Goal: Information Seeking & Learning: Check status

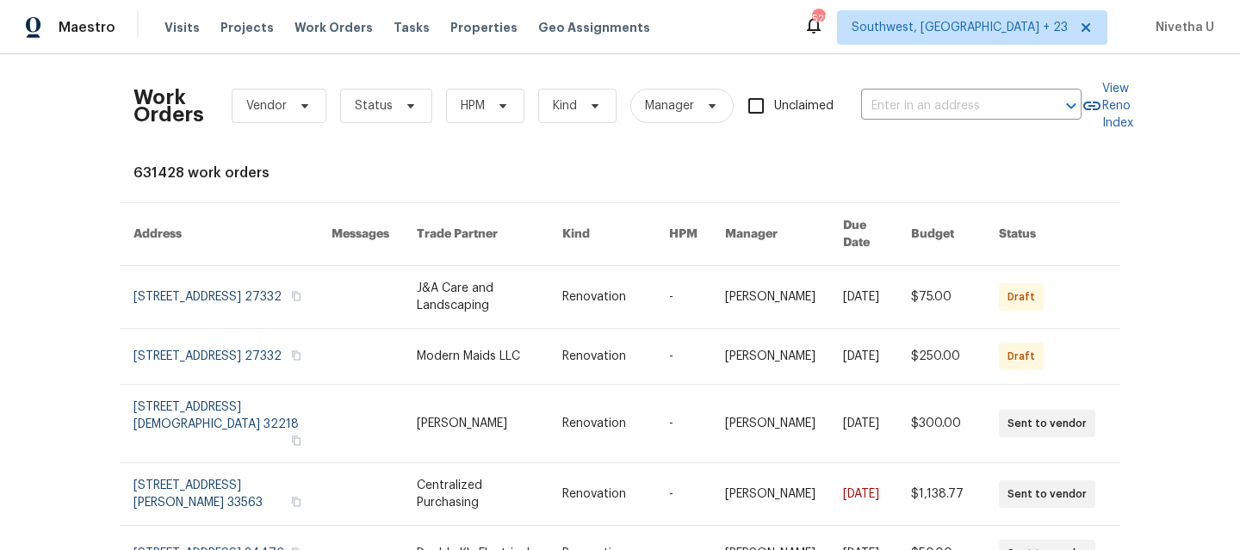
click at [898, 121] on div "Work Orders Vendor Status HPM Kind Manager Unclaimed ​" at bounding box center [608, 106] width 948 height 76
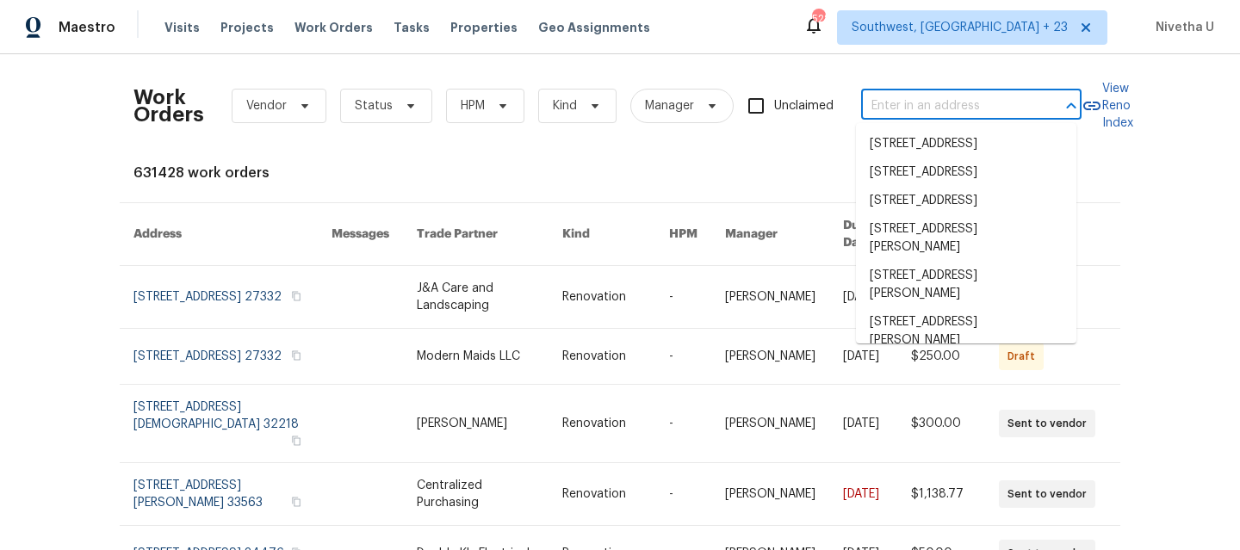
click at [893, 98] on input "text" at bounding box center [947, 106] width 172 height 27
paste input "[STREET_ADDRESS]"
type input "[STREET_ADDRESS]"
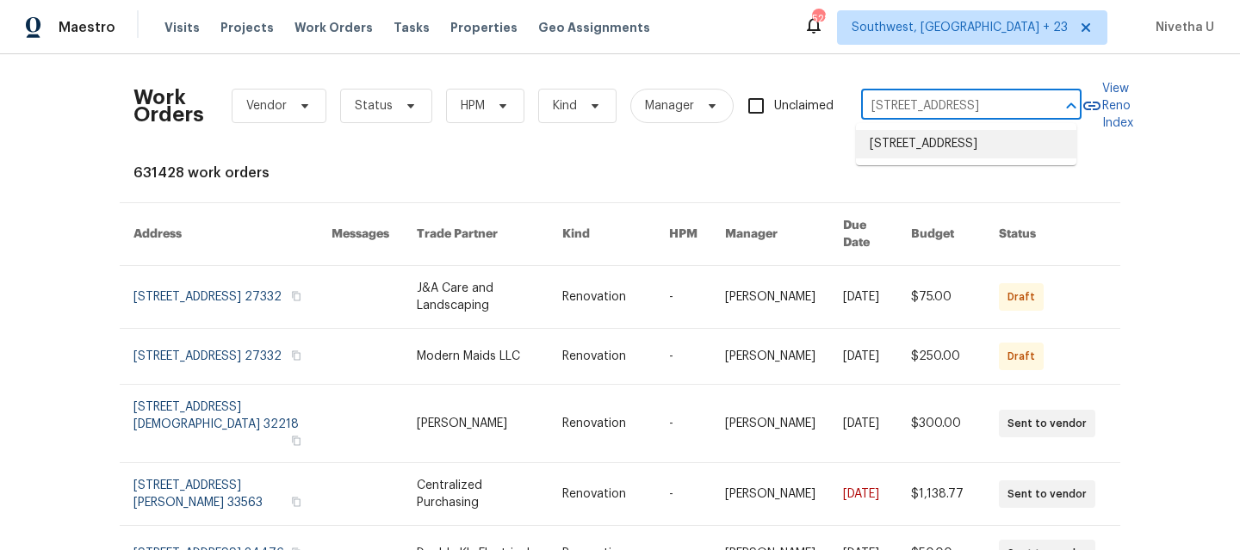
click at [932, 158] on li "[STREET_ADDRESS]" at bounding box center [966, 144] width 220 height 28
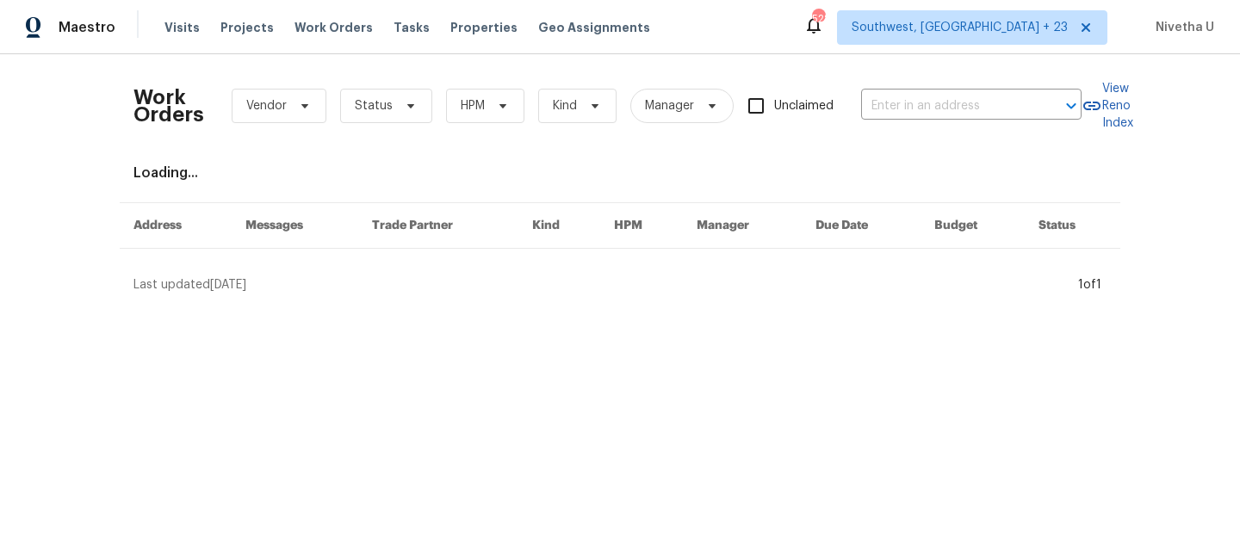
type input "[STREET_ADDRESS]"
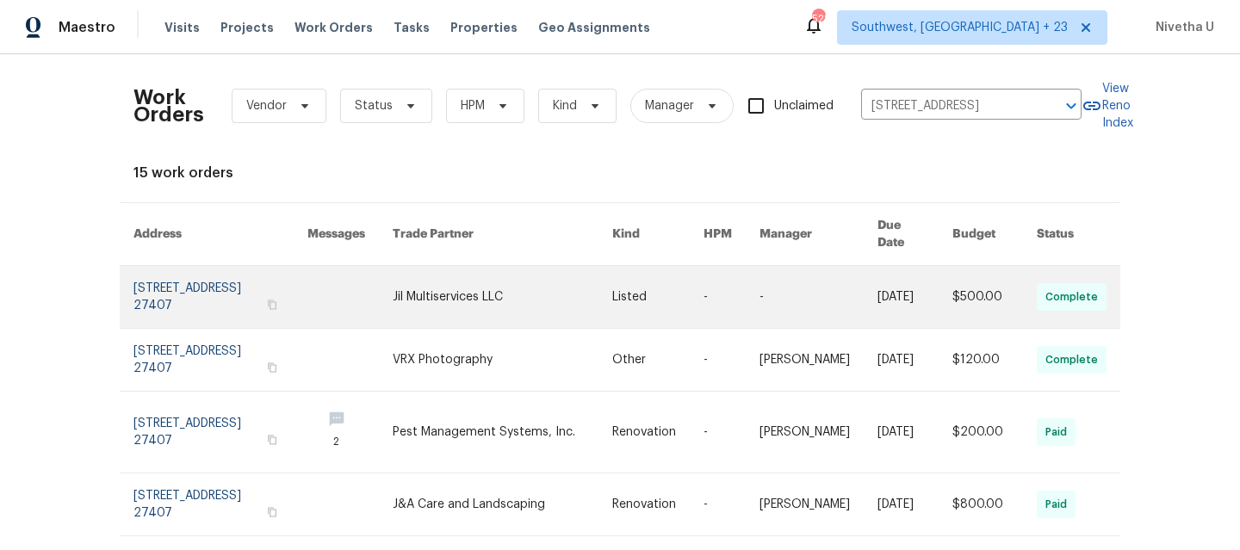
click at [165, 278] on link at bounding box center [221, 297] width 174 height 62
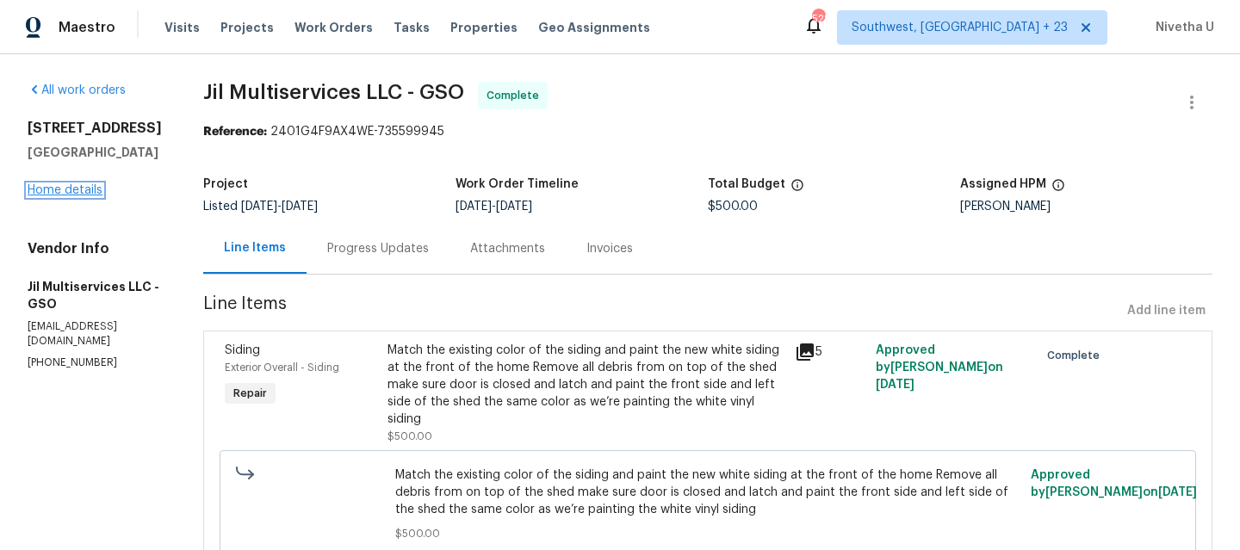
click at [45, 193] on link "Home details" at bounding box center [65, 190] width 75 height 12
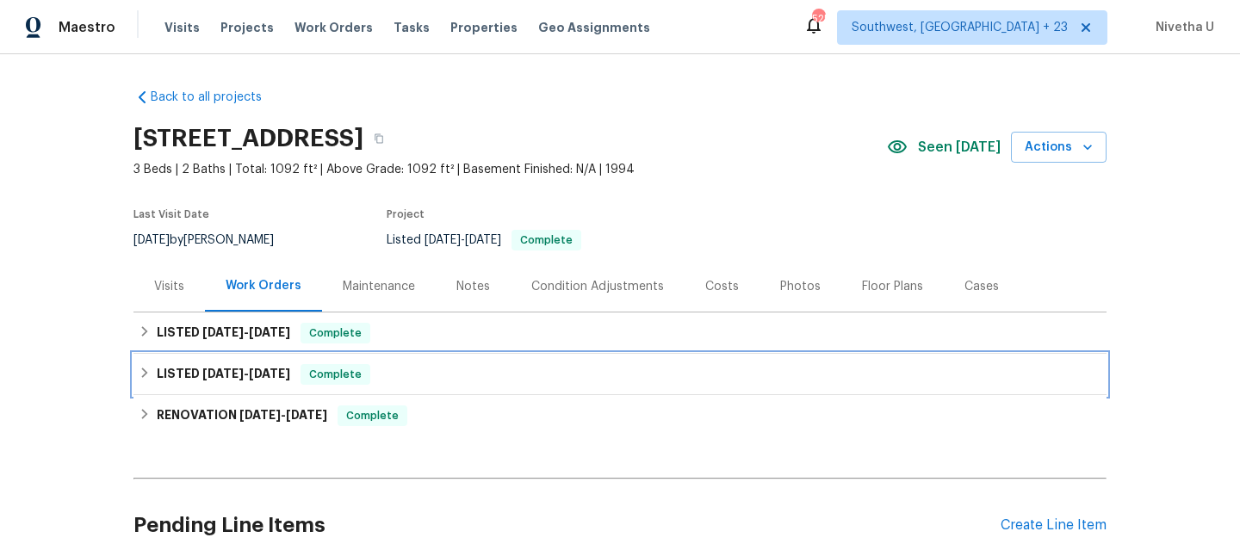
click at [352, 371] on span "Complete" at bounding box center [335, 374] width 66 height 17
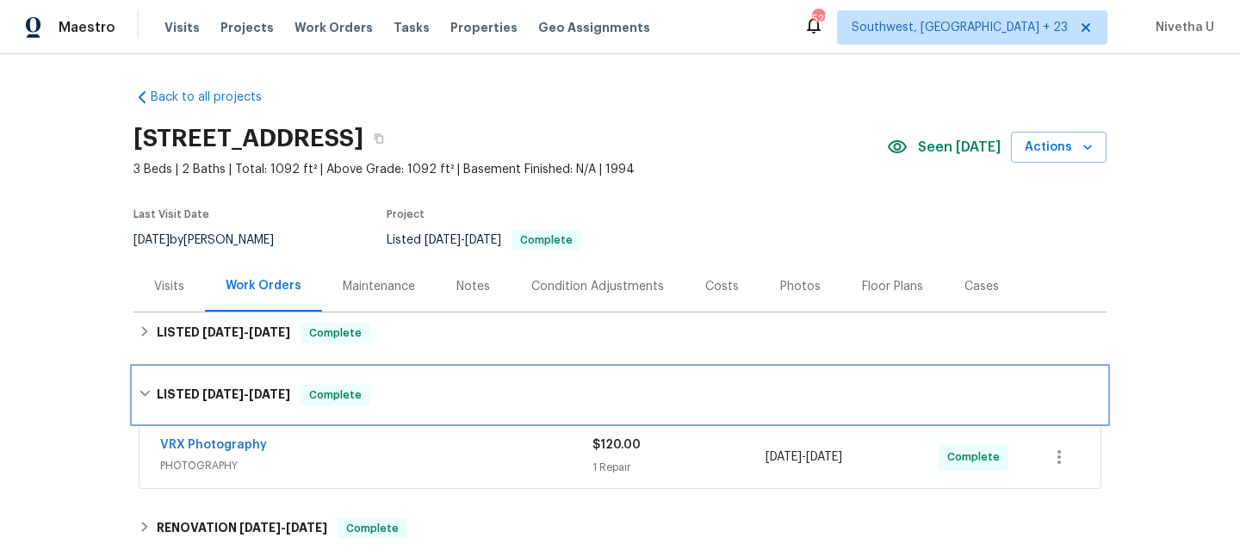
click at [352, 371] on div "LISTED [DATE] - [DATE] Complete" at bounding box center [620, 395] width 973 height 55
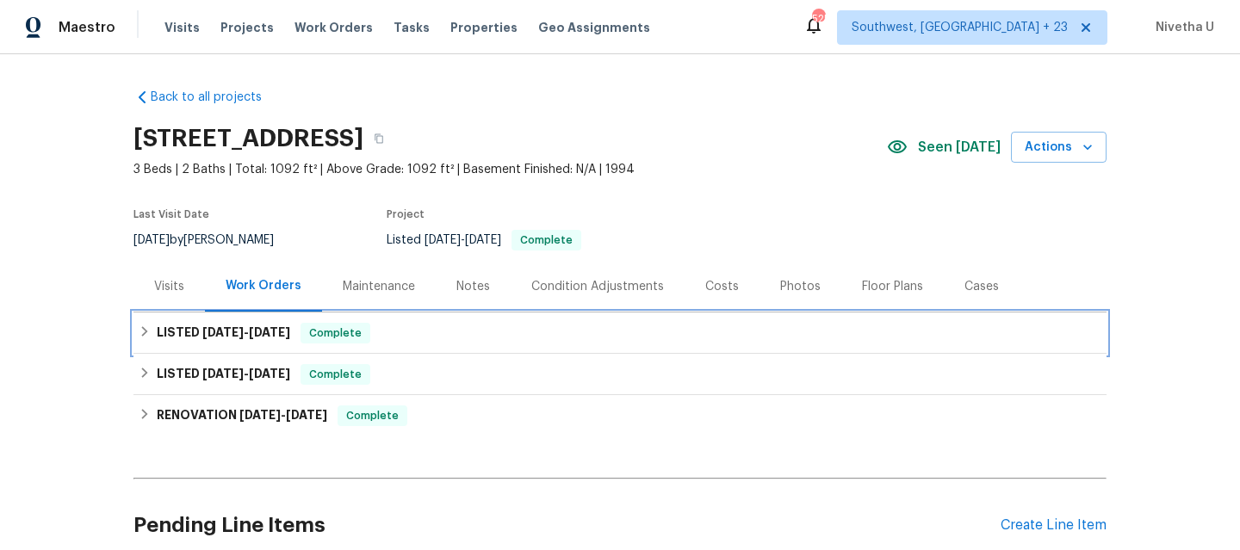
click at [352, 332] on span "Complete" at bounding box center [335, 333] width 66 height 17
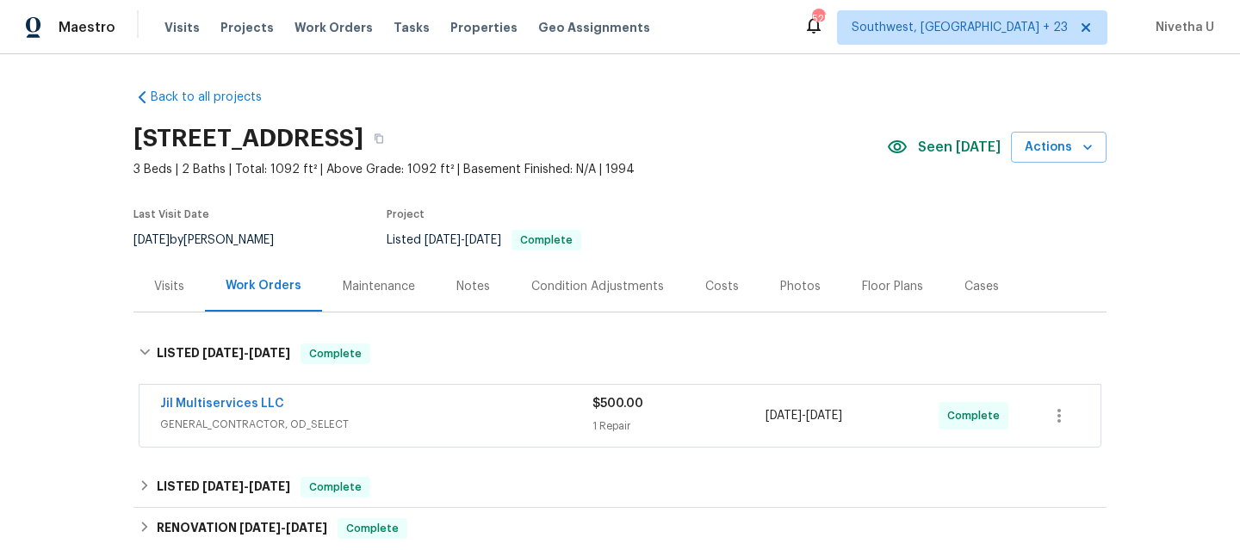
click at [425, 448] on div "Jil Multiservices LLC GENERAL_CONTRACTOR, OD_SELECT $500.00 1 Repair [DATE] - […" at bounding box center [620, 417] width 973 height 71
click at [422, 434] on div "Jil Multiservices LLC GENERAL_CONTRACTOR, OD_SELECT" at bounding box center [376, 415] width 432 height 41
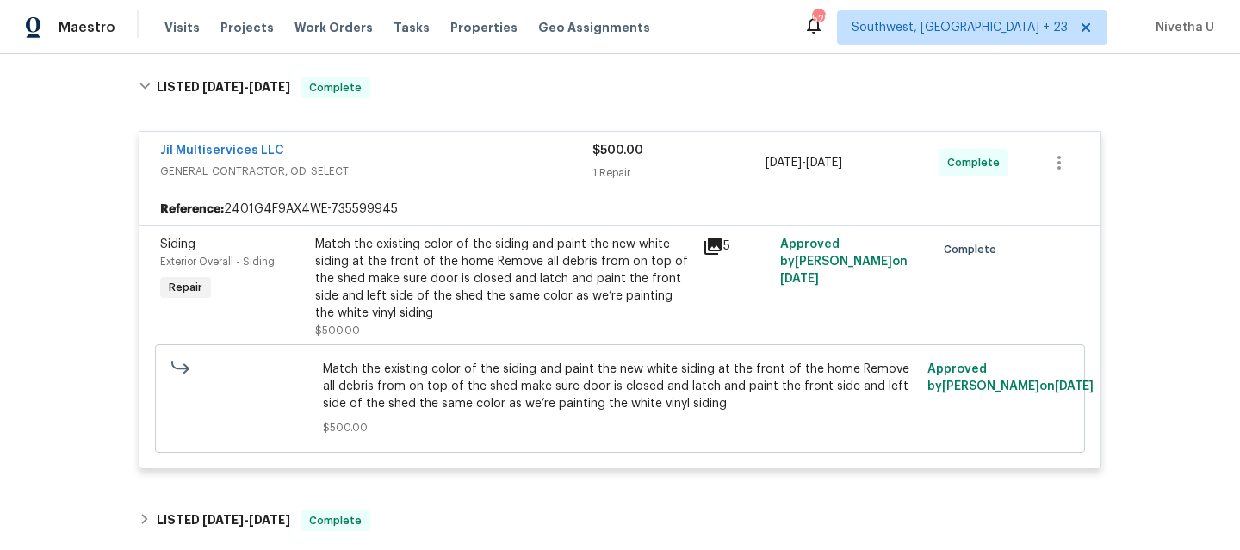
scroll to position [297, 0]
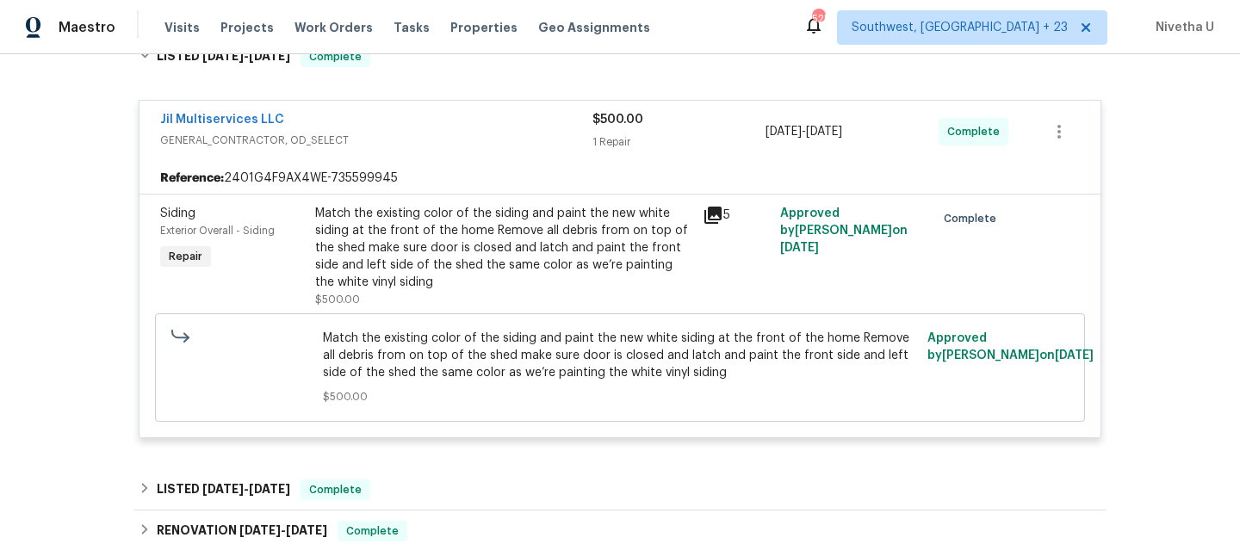
click at [417, 136] on span "GENERAL_CONTRACTOR, OD_SELECT" at bounding box center [376, 140] width 432 height 17
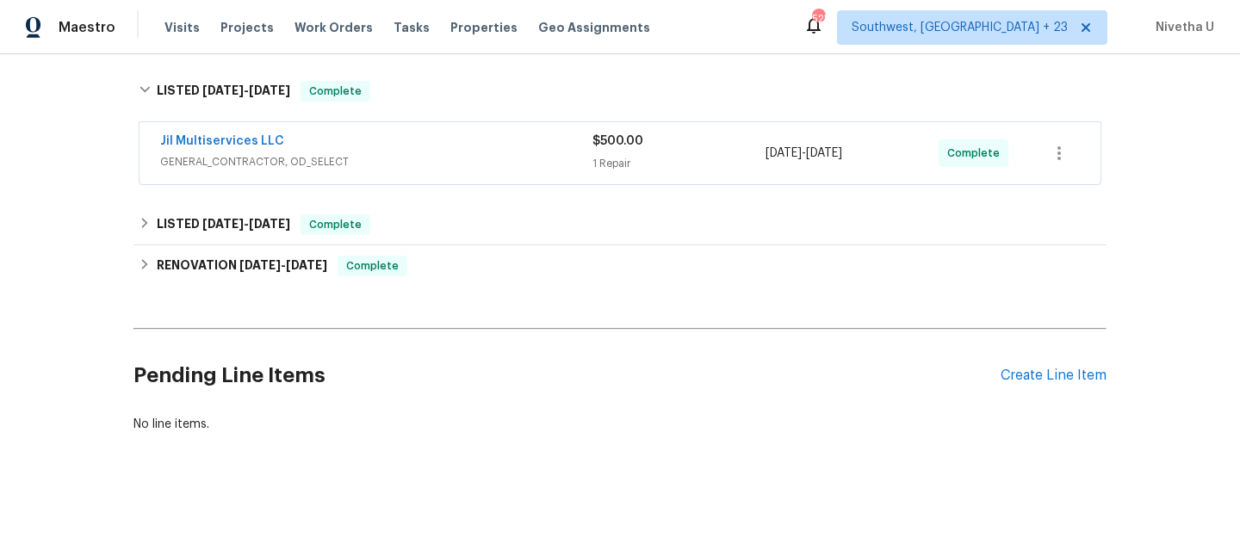
scroll to position [0, 0]
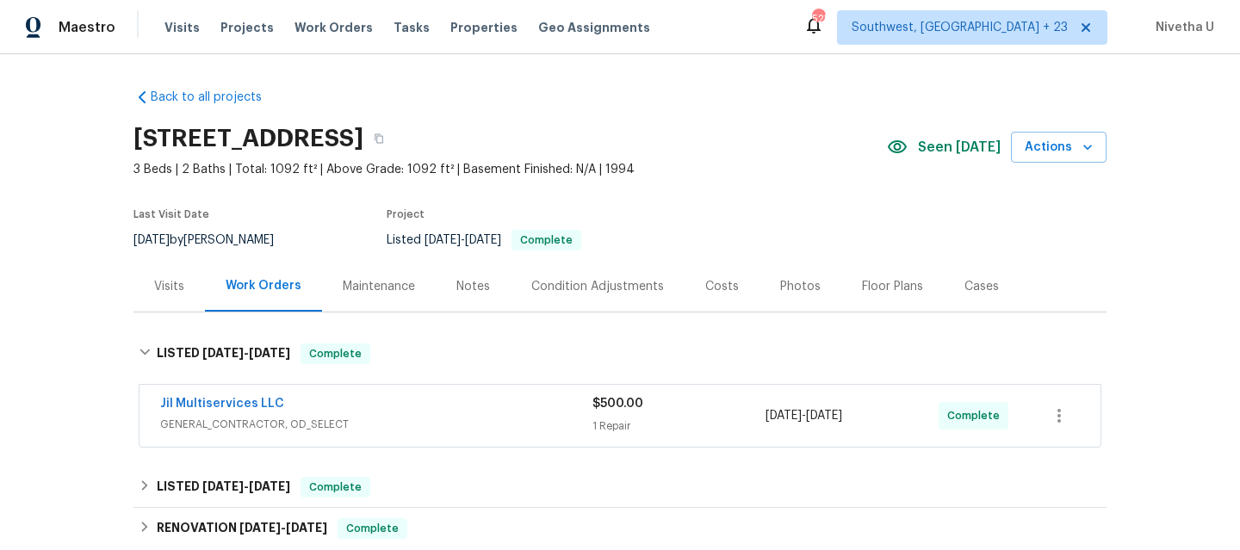
click at [316, 16] on div "Visits Projects Work Orders Tasks Properties Geo Assignments" at bounding box center [418, 27] width 506 height 34
click at [316, 24] on span "Work Orders" at bounding box center [334, 27] width 78 height 17
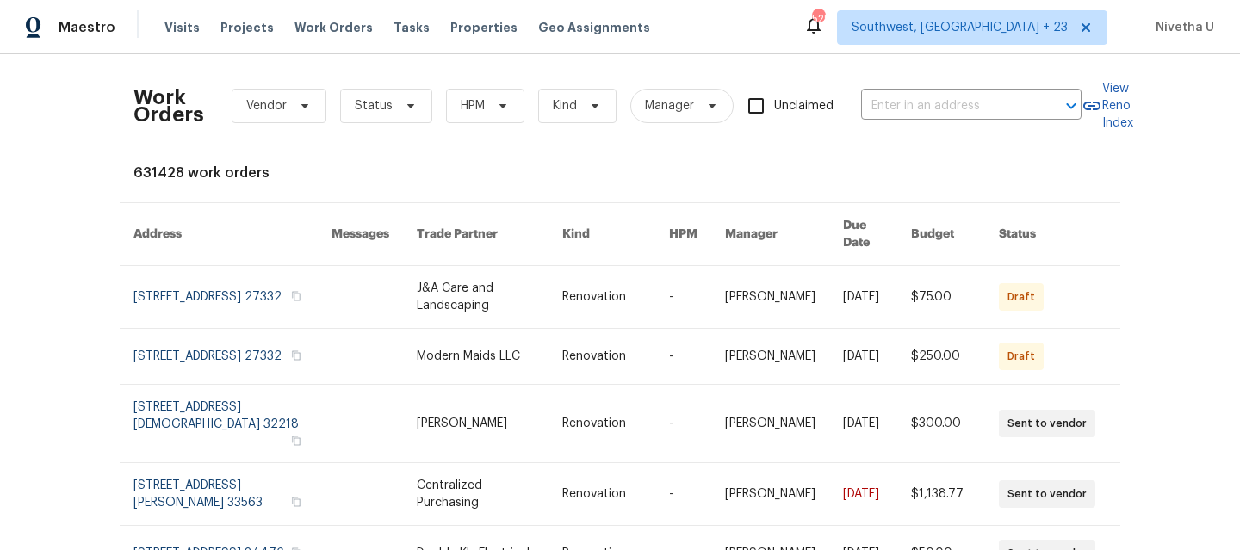
click at [890, 121] on div "Work Orders Vendor Status HPM Kind Manager Unclaimed ​" at bounding box center [608, 106] width 948 height 76
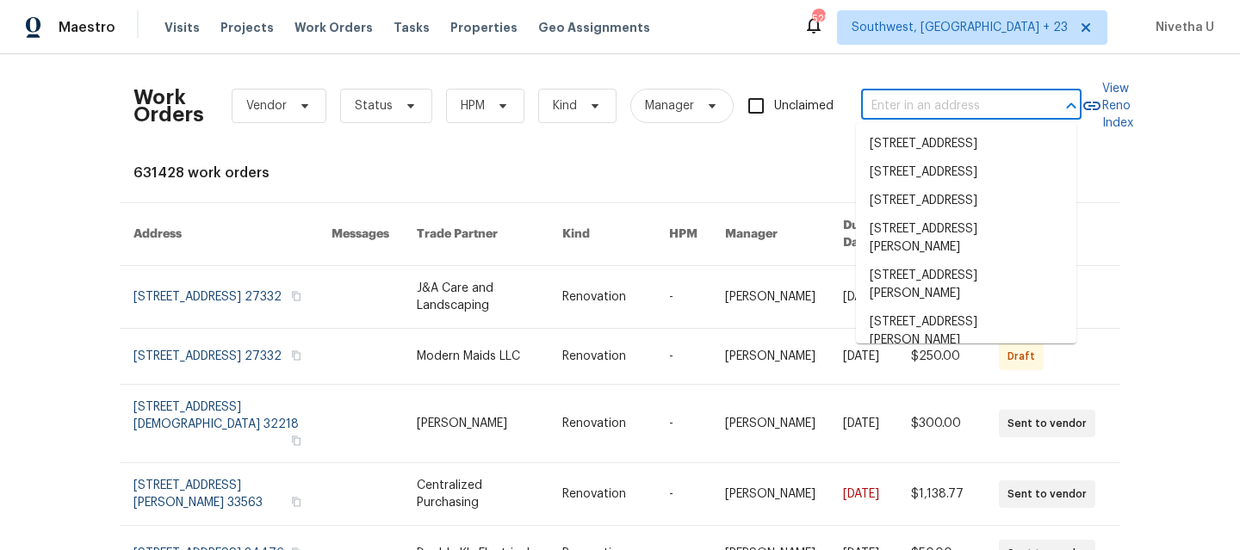
click at [890, 109] on input "text" at bounding box center [947, 106] width 172 height 27
paste input "[STREET_ADDRESS][US_STATE]"
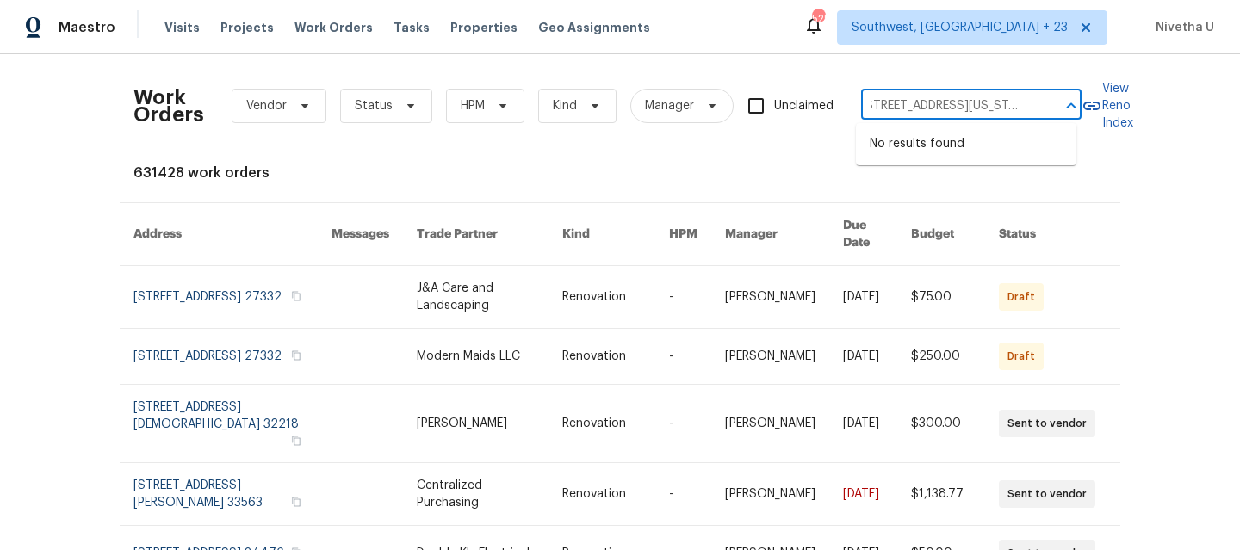
type input "[STREET_ADDRESS][US_STATE]"
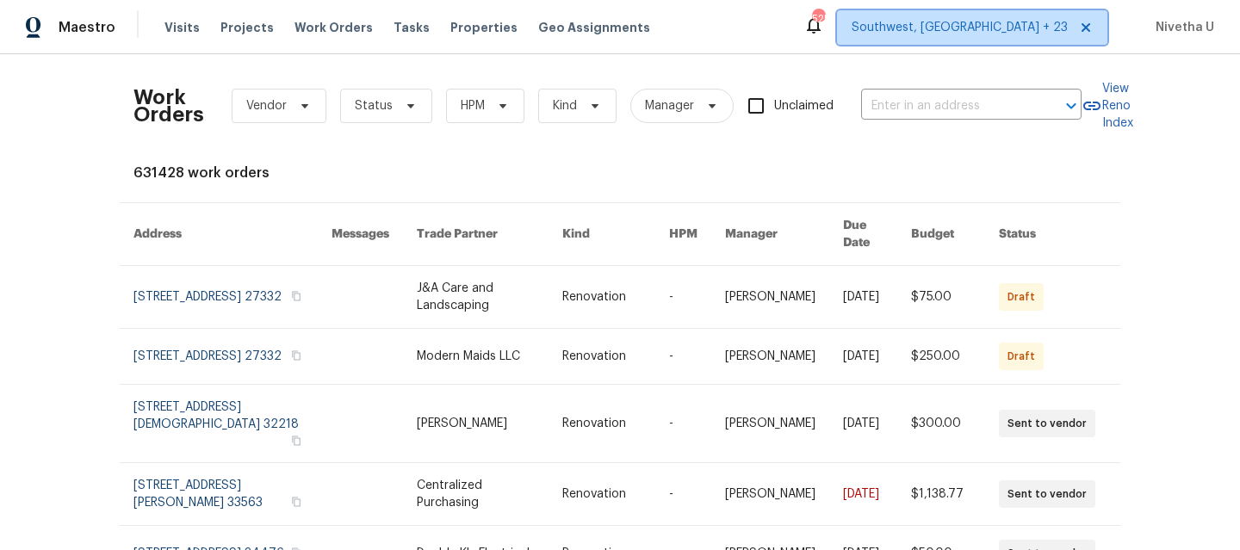
scroll to position [0, 0]
click at [1009, 19] on span "Southwest, [GEOGRAPHIC_DATA] + 23" at bounding box center [960, 27] width 216 height 17
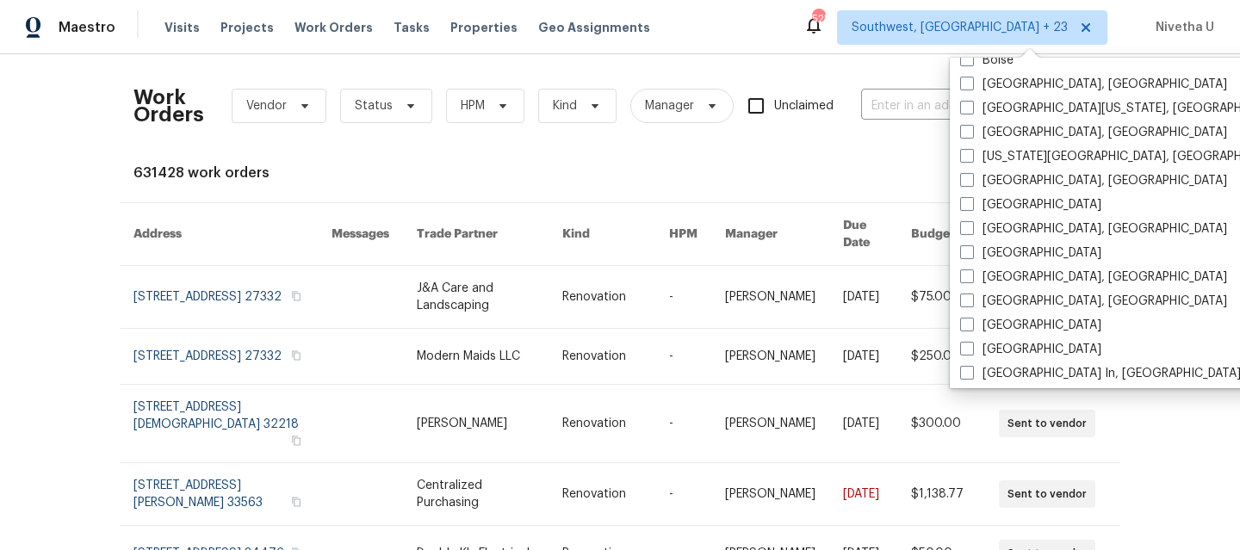
scroll to position [669, 0]
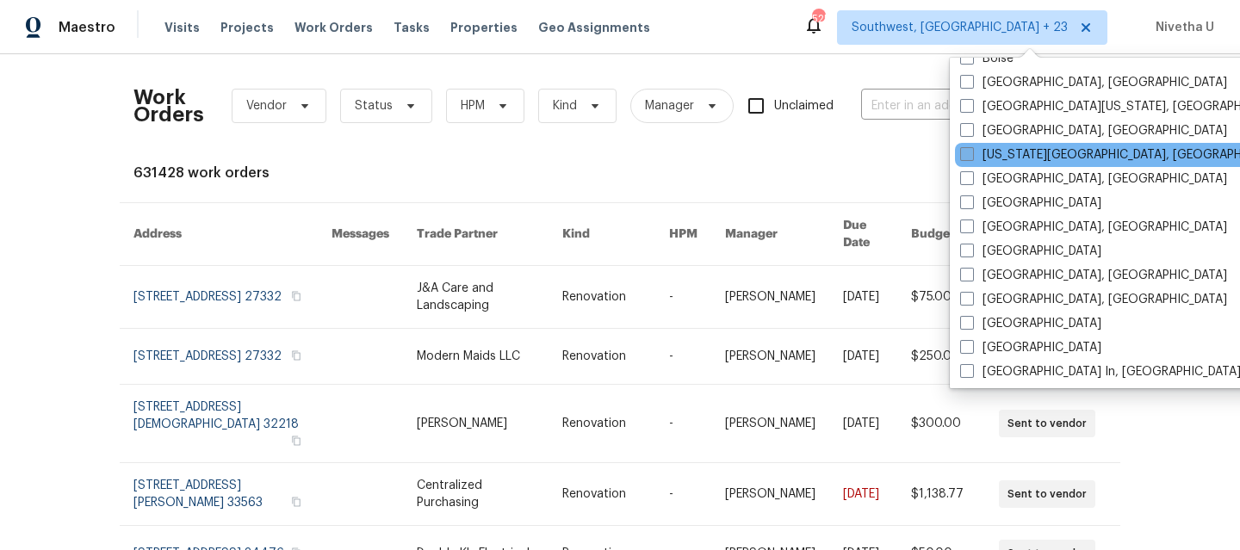
click at [997, 152] on label "[US_STATE][GEOGRAPHIC_DATA], [GEOGRAPHIC_DATA]" at bounding box center [1126, 154] width 332 height 17
click at [972, 152] on input "[US_STATE][GEOGRAPHIC_DATA], [GEOGRAPHIC_DATA]" at bounding box center [965, 151] width 11 height 11
checkbox input "true"
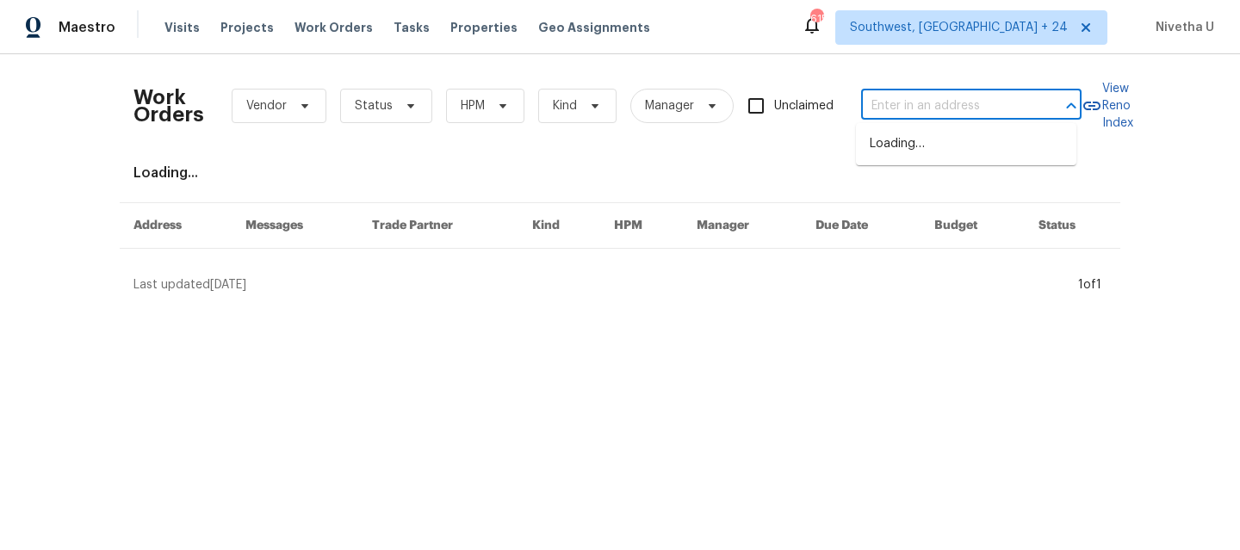
click at [872, 100] on input "text" at bounding box center [947, 106] width 172 height 27
paste input "[STREET_ADDRESS][US_STATE]"
type input "[STREET_ADDRESS][US_STATE]"
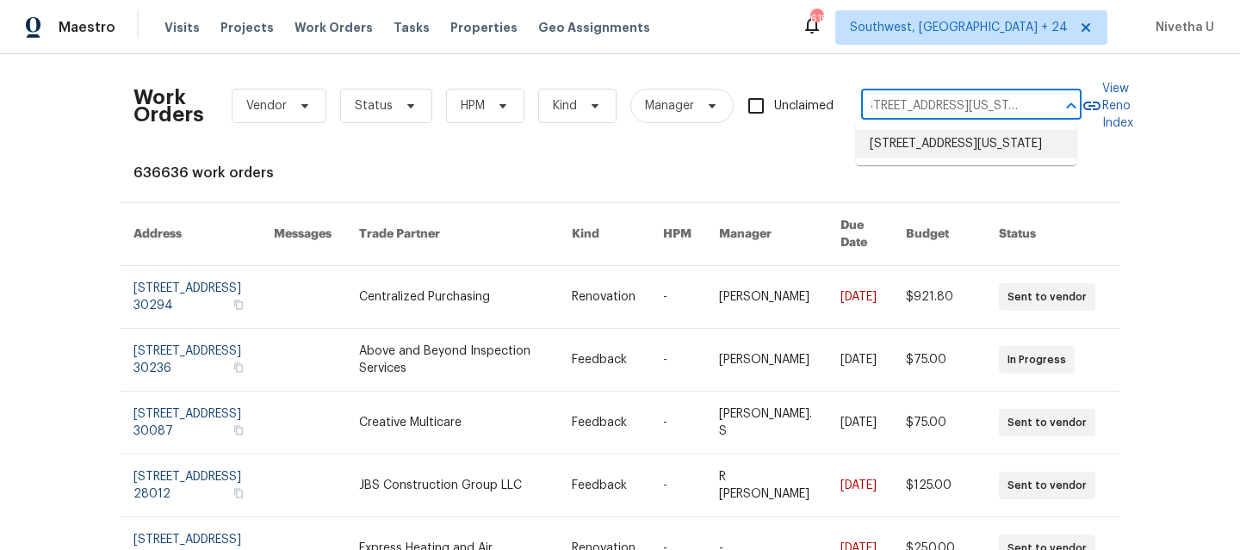
click at [890, 152] on li "[STREET_ADDRESS][US_STATE]" at bounding box center [966, 144] width 220 height 28
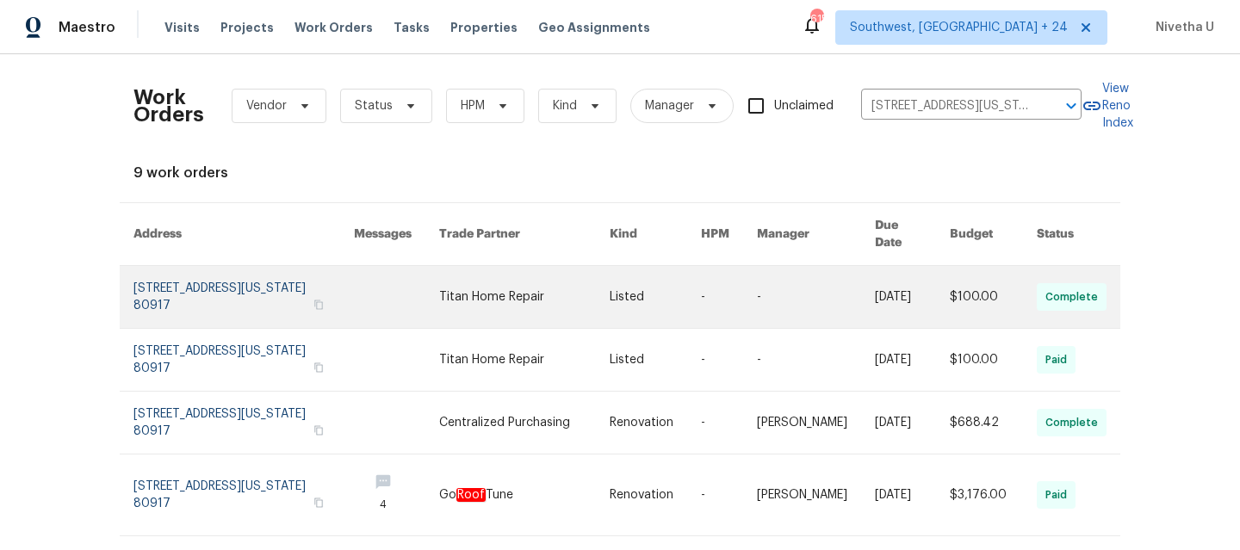
click at [165, 273] on link at bounding box center [244, 297] width 220 height 62
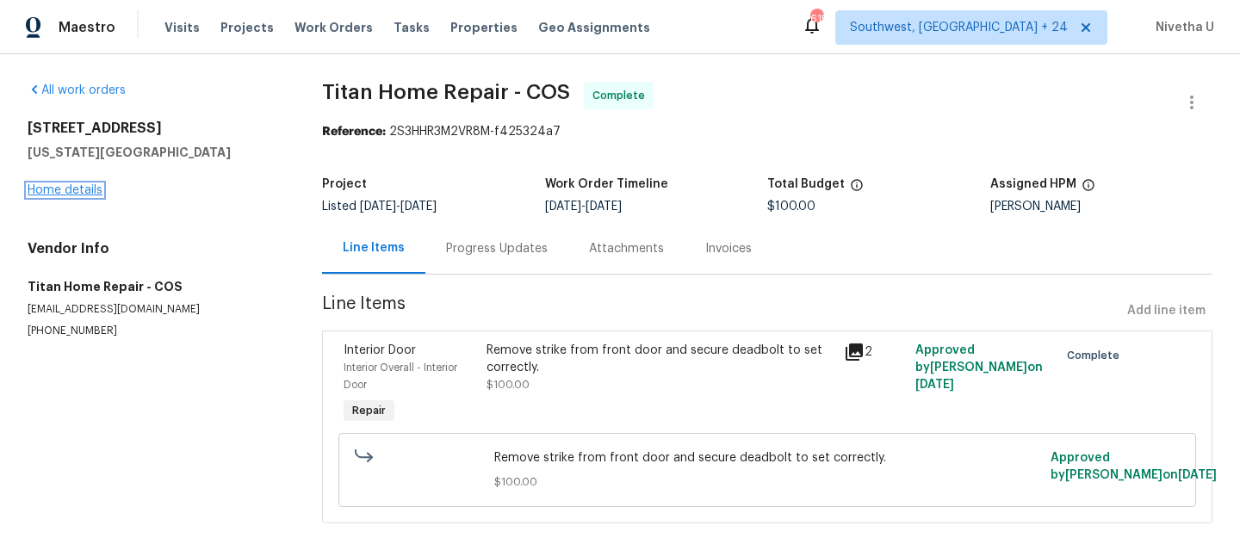
click at [62, 193] on link "Home details" at bounding box center [65, 190] width 75 height 12
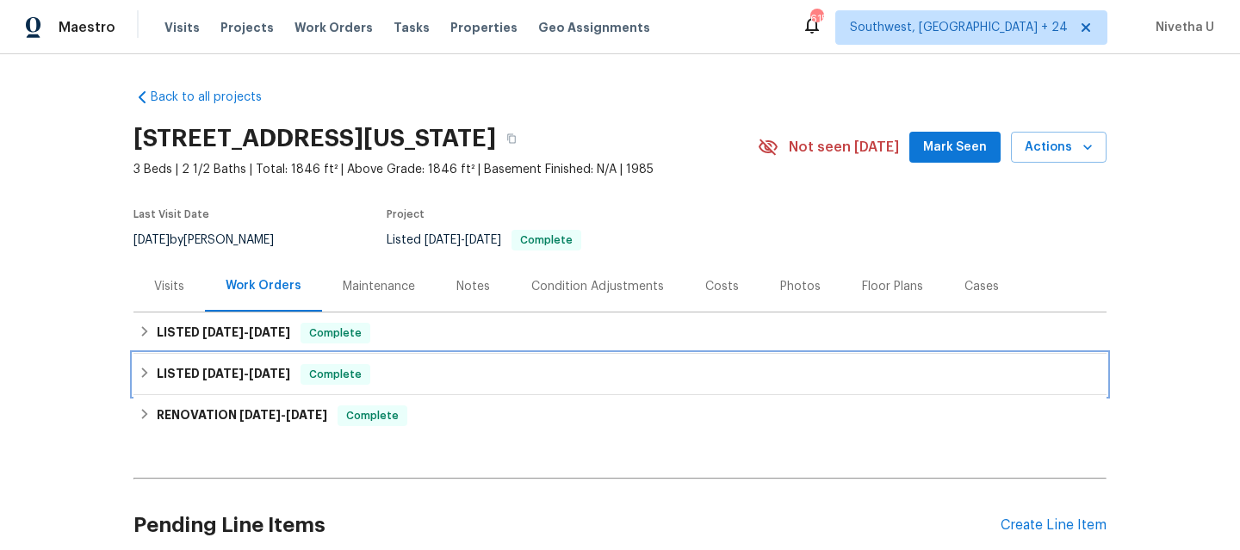
click at [400, 387] on div "LISTED [DATE] - [DATE] Complete" at bounding box center [620, 374] width 973 height 41
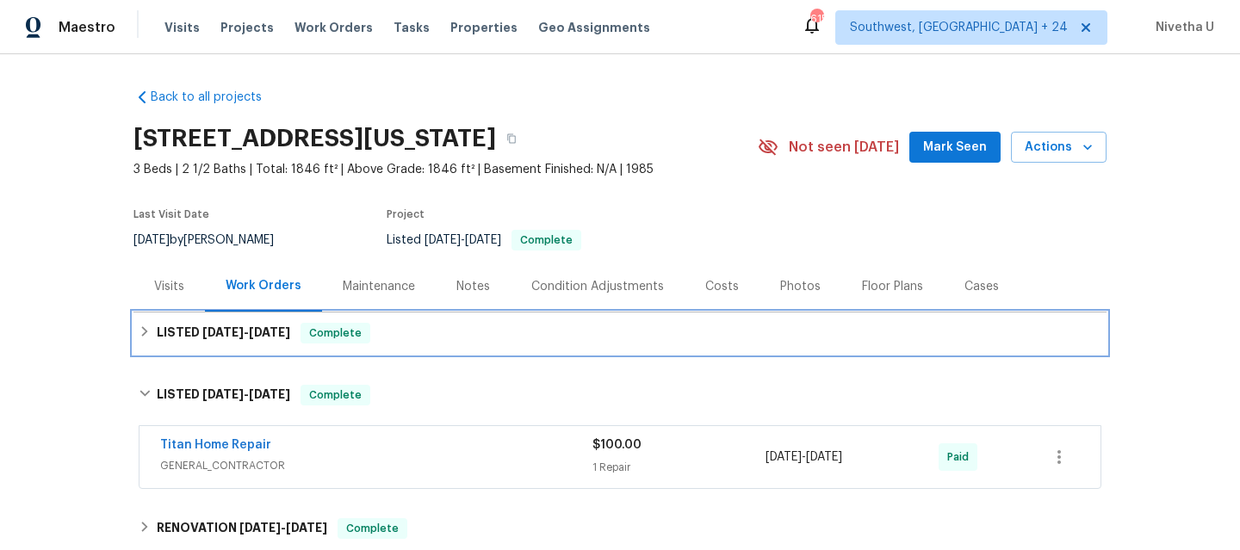
click at [396, 338] on div "LISTED [DATE] - [DATE] Complete" at bounding box center [620, 333] width 963 height 21
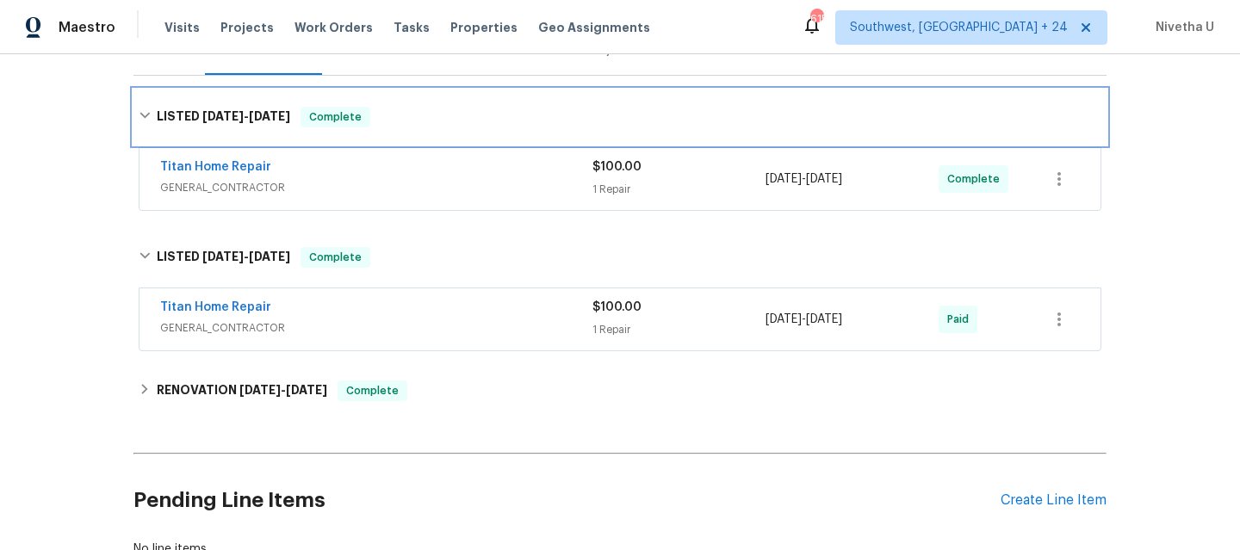
scroll to position [239, 0]
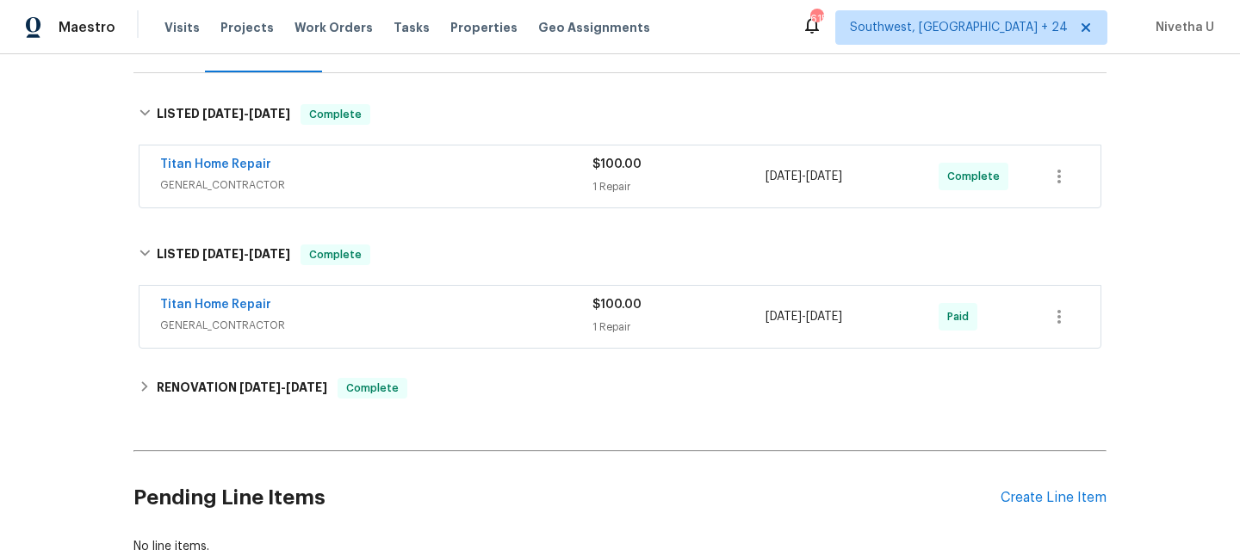
click at [406, 308] on div "Titan Home Repair" at bounding box center [376, 306] width 432 height 21
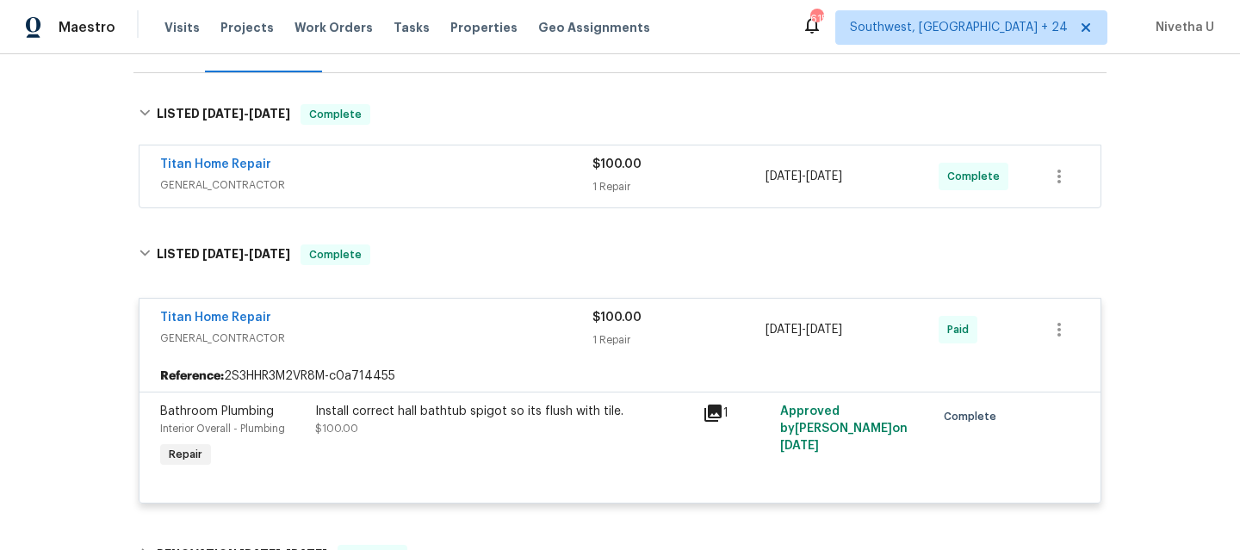
click at [401, 184] on span "GENERAL_CONTRACTOR" at bounding box center [376, 185] width 432 height 17
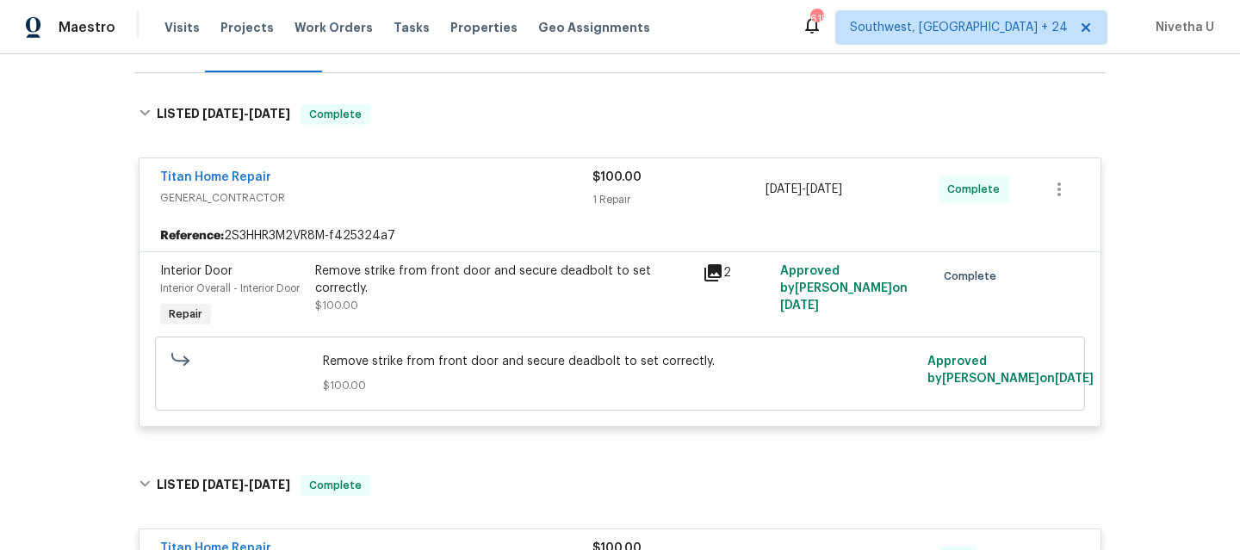
click at [401, 184] on div "Titan Home Repair" at bounding box center [376, 179] width 432 height 21
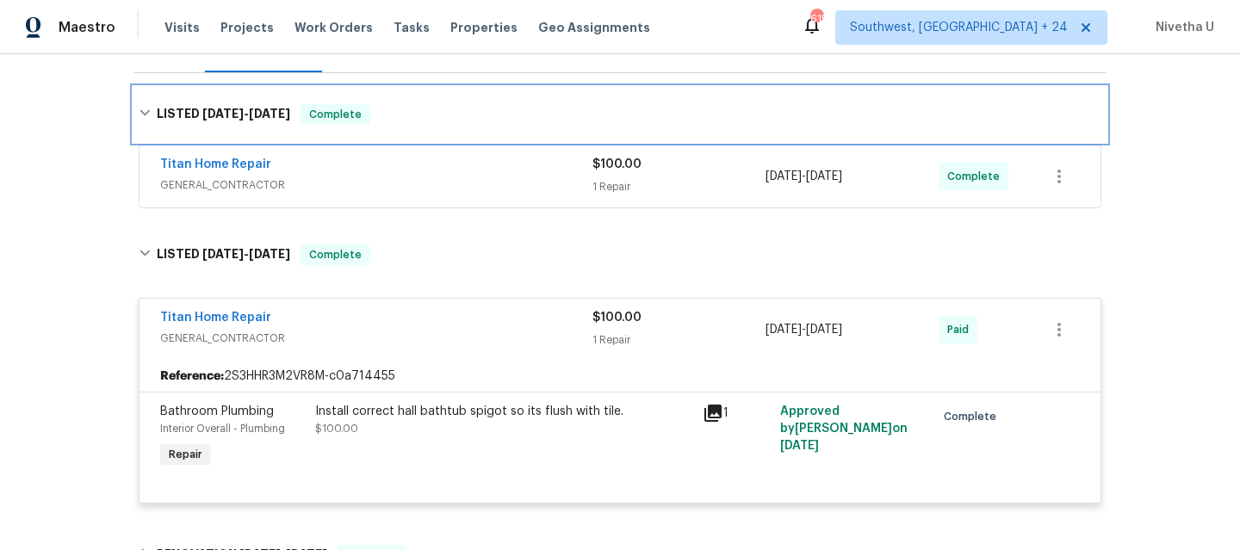
click at [388, 121] on div "LISTED [DATE] - [DATE] Complete" at bounding box center [620, 114] width 963 height 21
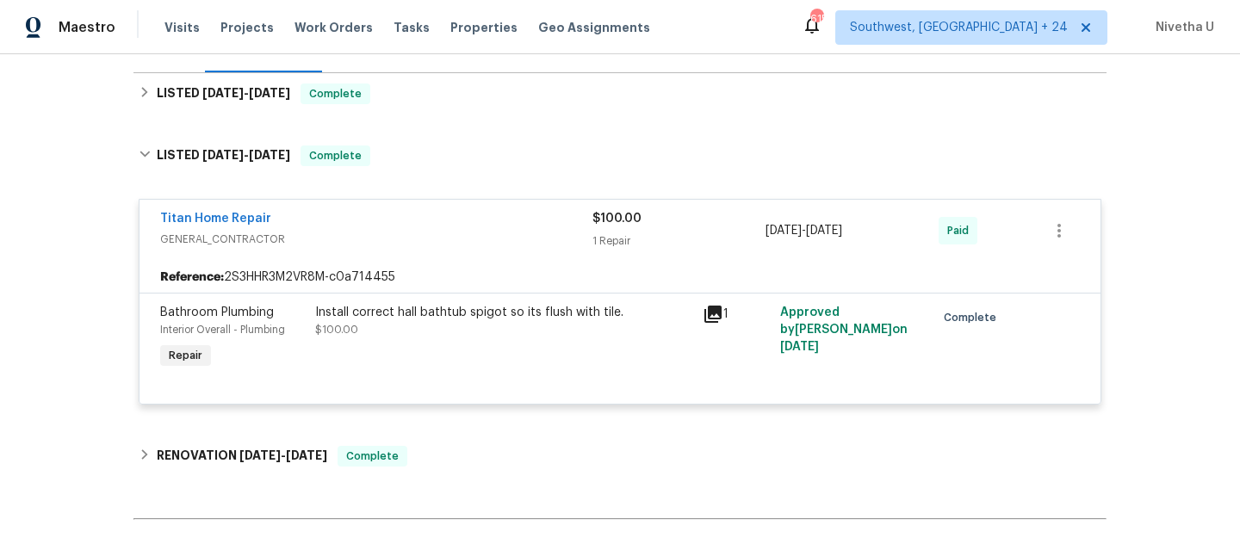
click at [385, 325] on div "Install correct hall bathtub spigot so its flush with tile. $100.00" at bounding box center [503, 321] width 377 height 34
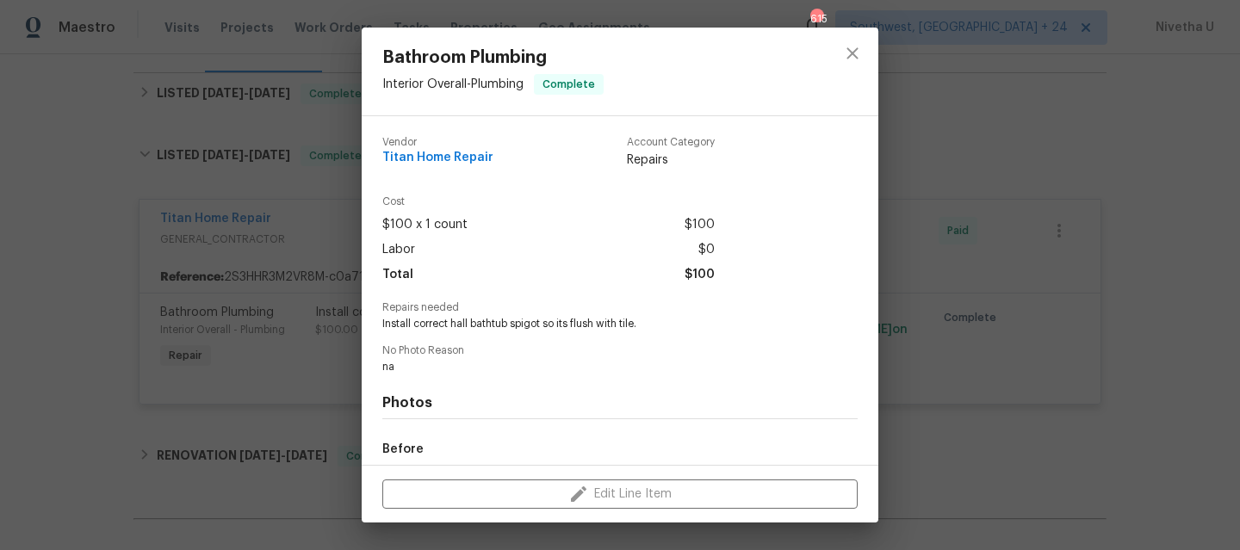
scroll to position [199, 0]
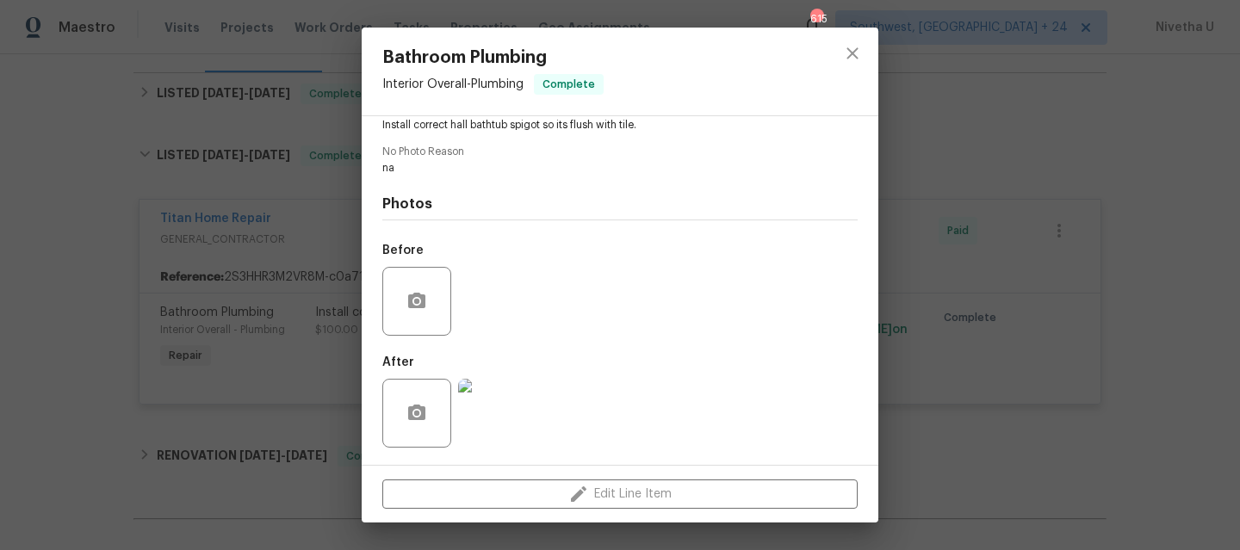
click at [498, 405] on img at bounding box center [492, 413] width 69 height 69
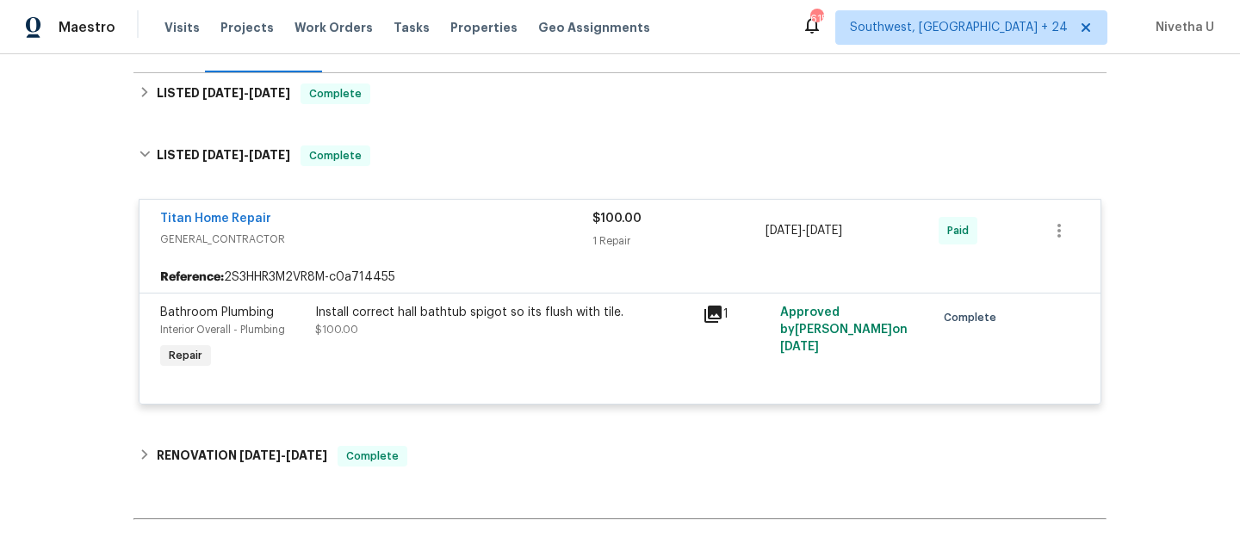
click at [481, 242] on span "GENERAL_CONTRACTOR" at bounding box center [376, 239] width 432 height 17
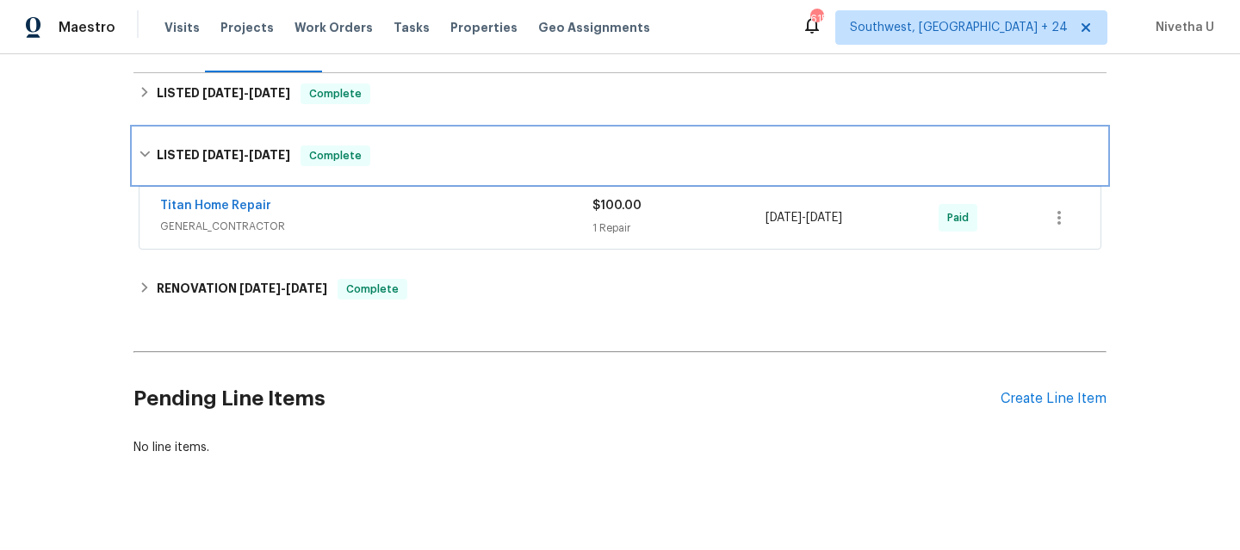
click at [455, 159] on div "LISTED [DATE] - [DATE] Complete" at bounding box center [620, 156] width 963 height 21
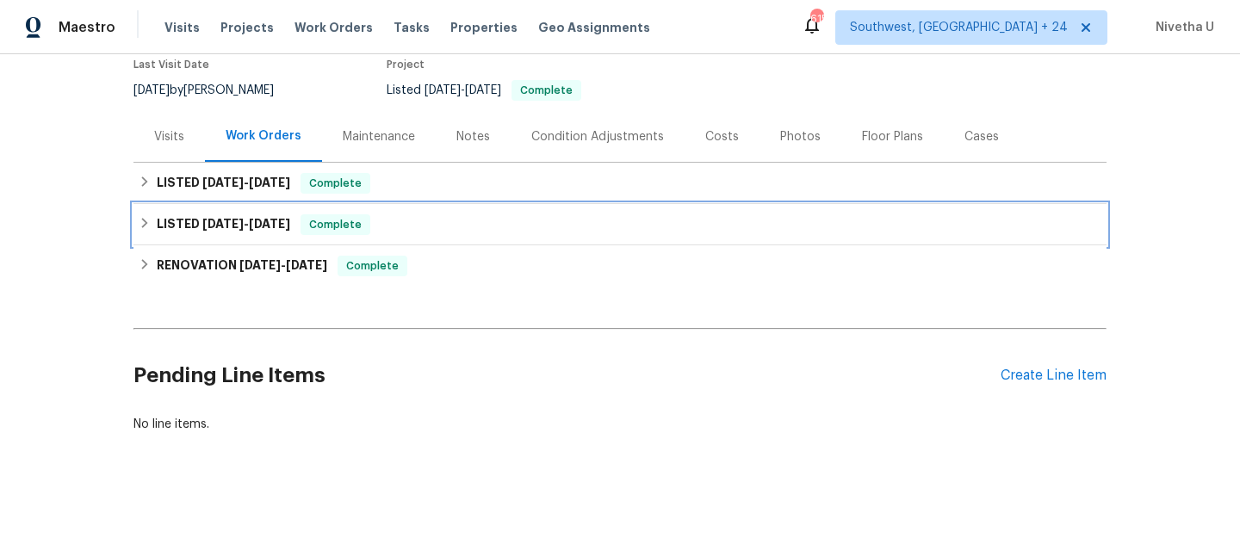
scroll to position [163, 0]
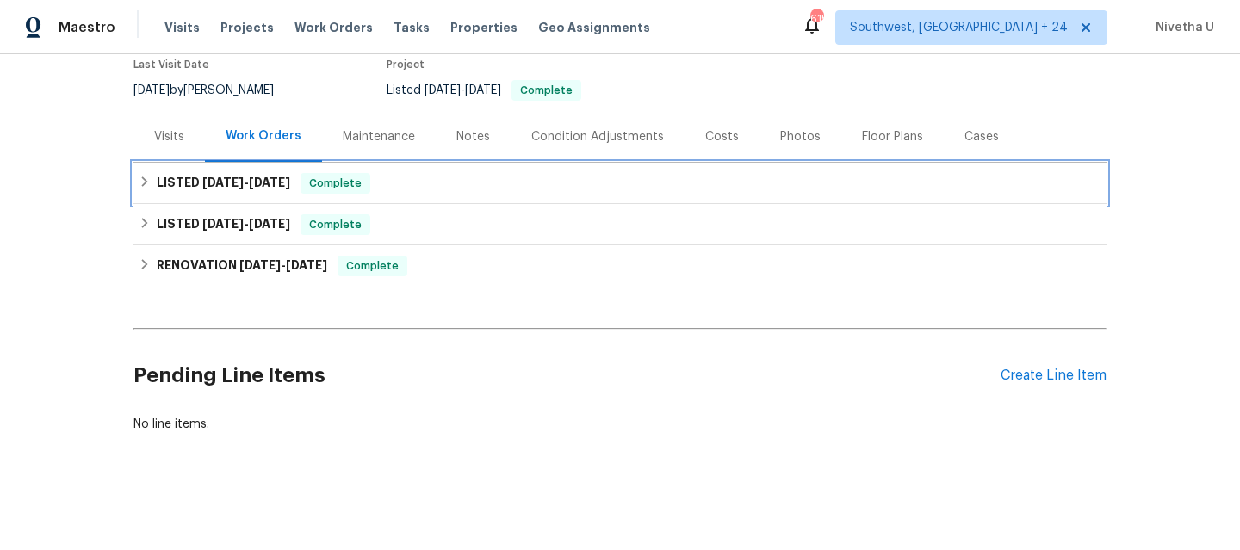
click at [448, 173] on div "LISTED [DATE] - [DATE] Complete" at bounding box center [620, 183] width 963 height 21
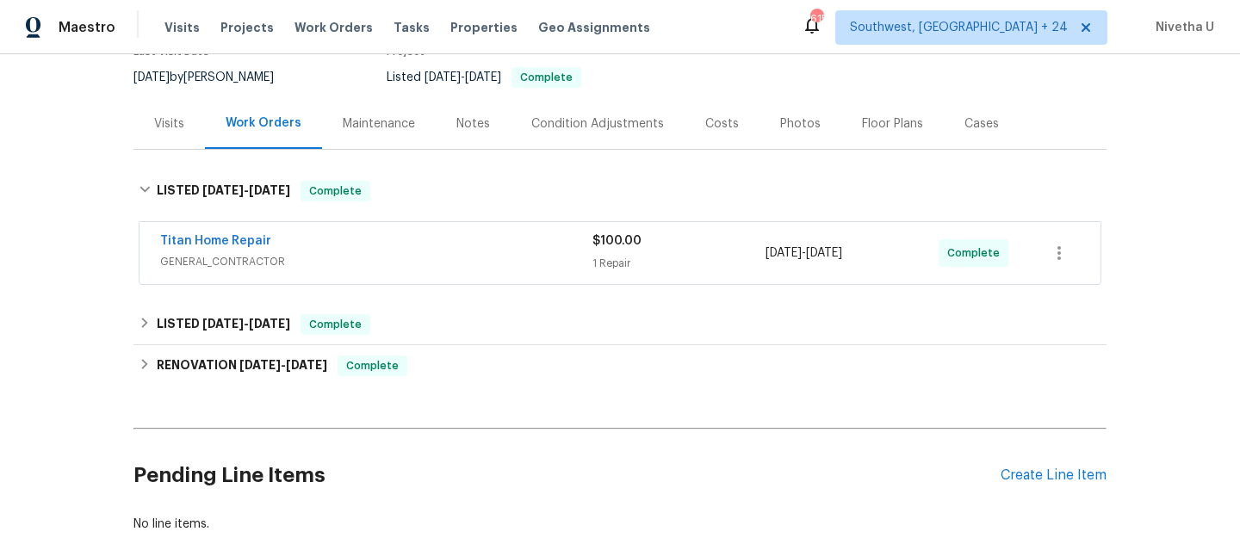
click at [449, 261] on span "GENERAL_CONTRACTOR" at bounding box center [376, 261] width 432 height 17
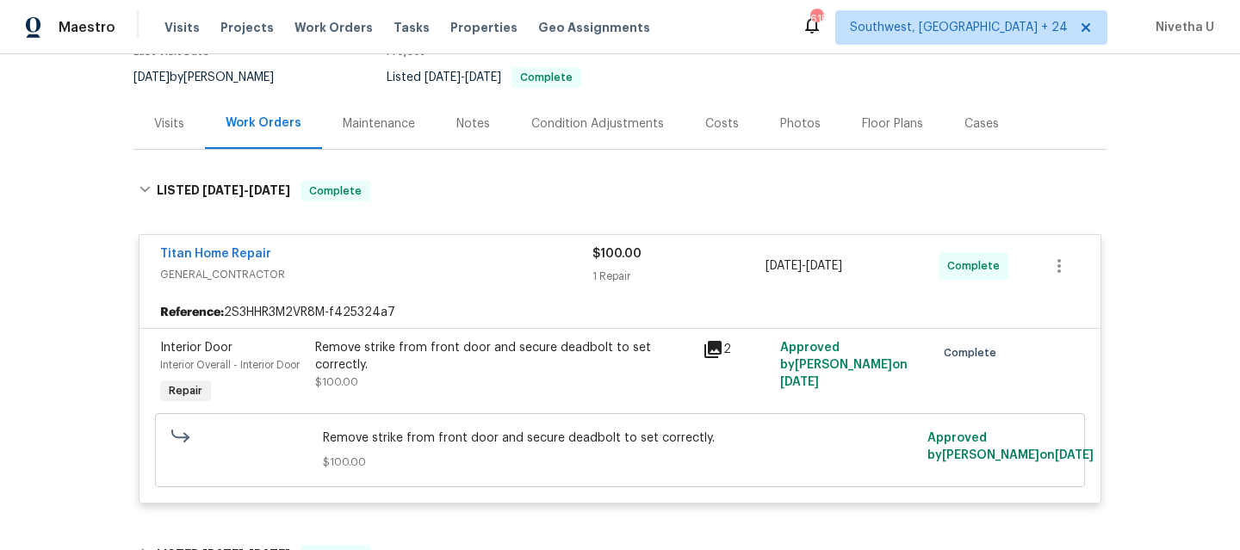
click at [449, 261] on div "Titan Home Repair" at bounding box center [376, 255] width 432 height 21
